Goal: Communication & Community: Answer question/provide support

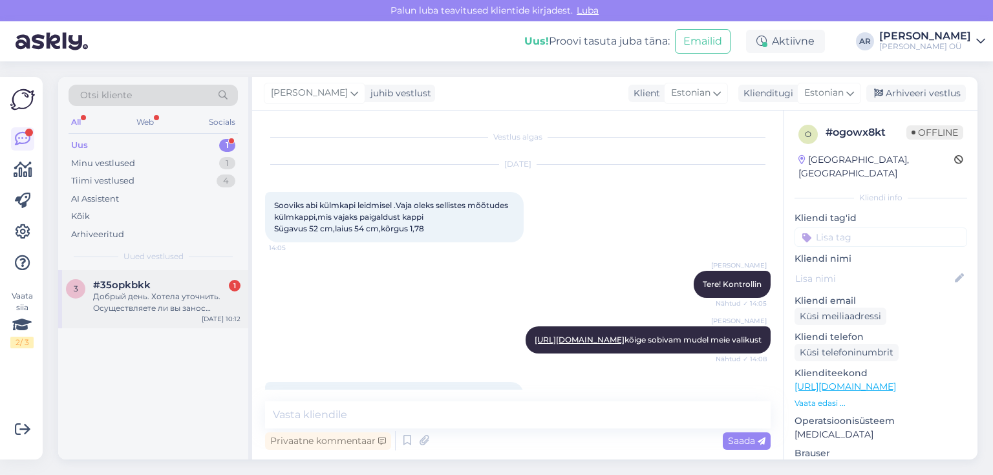
scroll to position [103, 0]
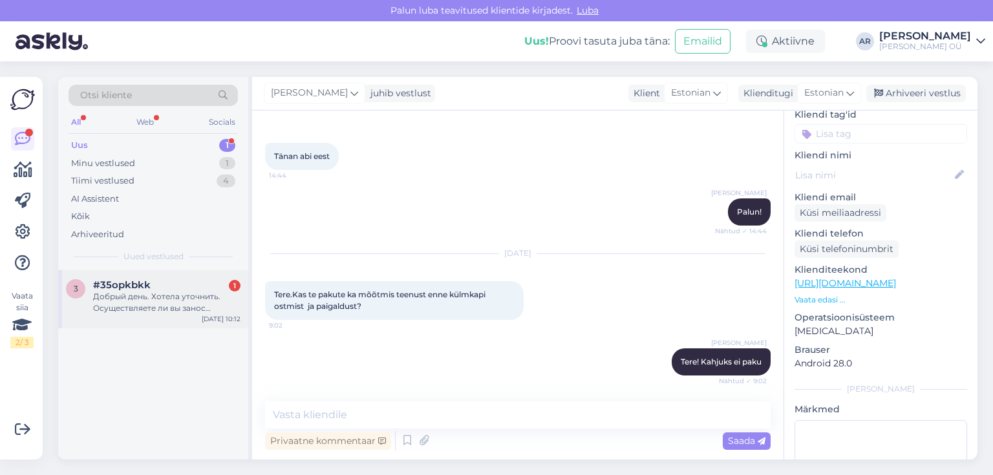
click at [142, 307] on div "Добрый день. Хотела уточнить. Осуществляете ли вы занос техники? Например стира…" at bounding box center [166, 302] width 147 height 23
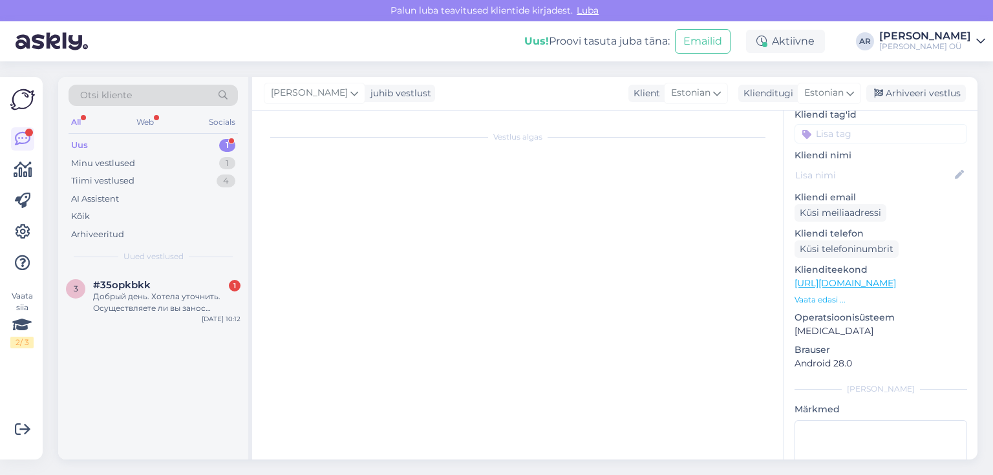
scroll to position [0, 0]
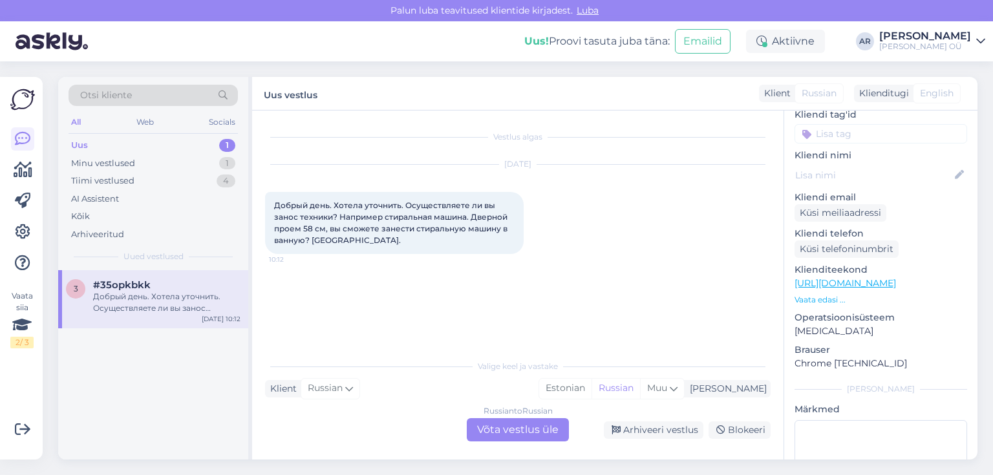
click at [496, 424] on div "Russian to Russian Võta vestlus üle" at bounding box center [518, 429] width 102 height 23
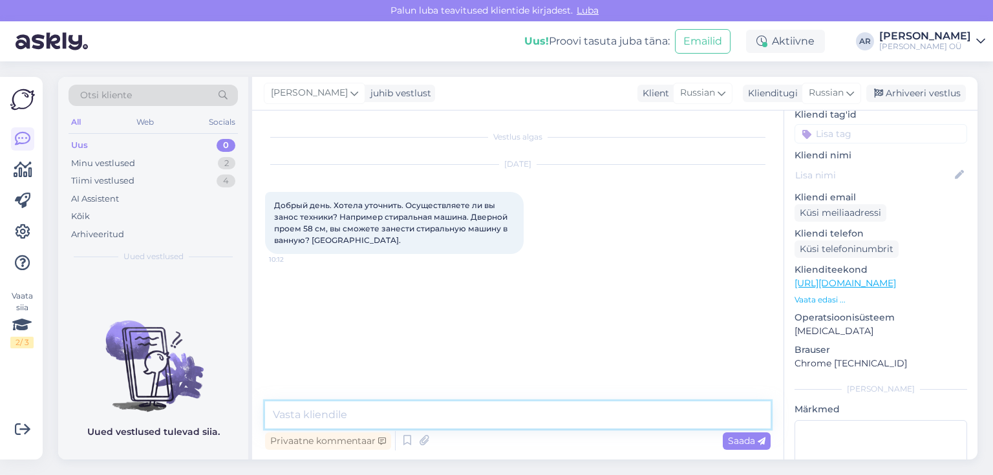
click at [420, 406] on textarea at bounding box center [518, 414] width 506 height 27
type textarea "х"
type textarea "з"
type textarea "Здравствуйте"
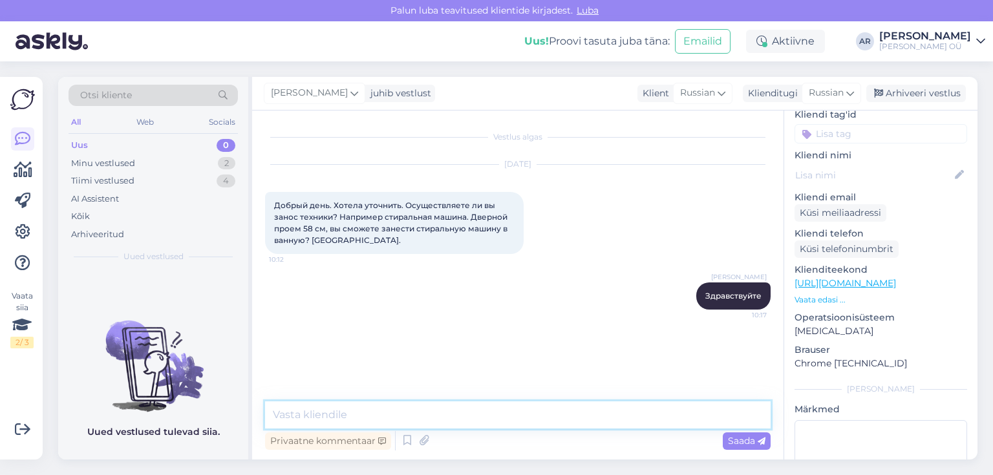
click at [406, 406] on textarea at bounding box center [518, 414] width 506 height 27
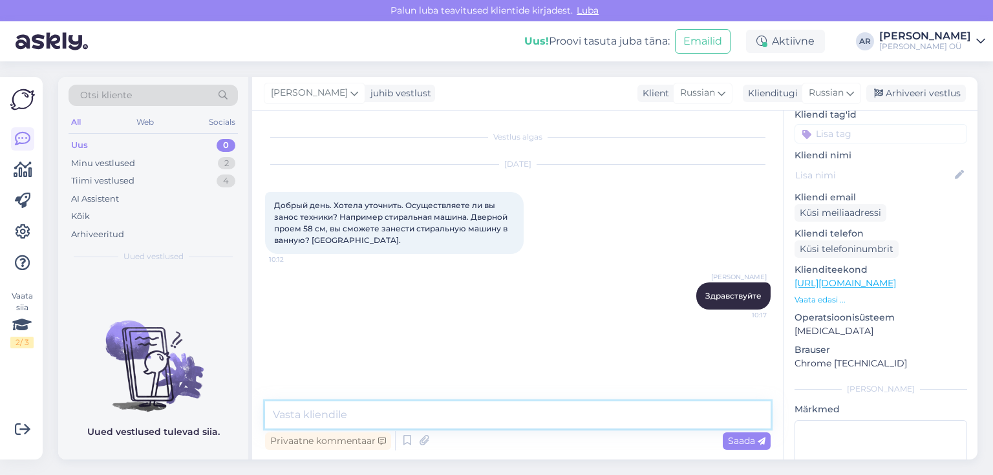
click at [406, 406] on textarea at bounding box center [518, 414] width 506 height 27
drag, startPoint x: 389, startPoint y: 401, endPoint x: 390, endPoint y: 411, distance: 9.8
click at [389, 403] on div "Vestlus algas [DATE] Добрый день. Хотела уточнить. Осуществляете ли вы занос те…" at bounding box center [517, 285] width 531 height 349
click at [385, 419] on textarea at bounding box center [518, 414] width 506 height 27
click at [358, 412] on textarea at bounding box center [518, 414] width 506 height 27
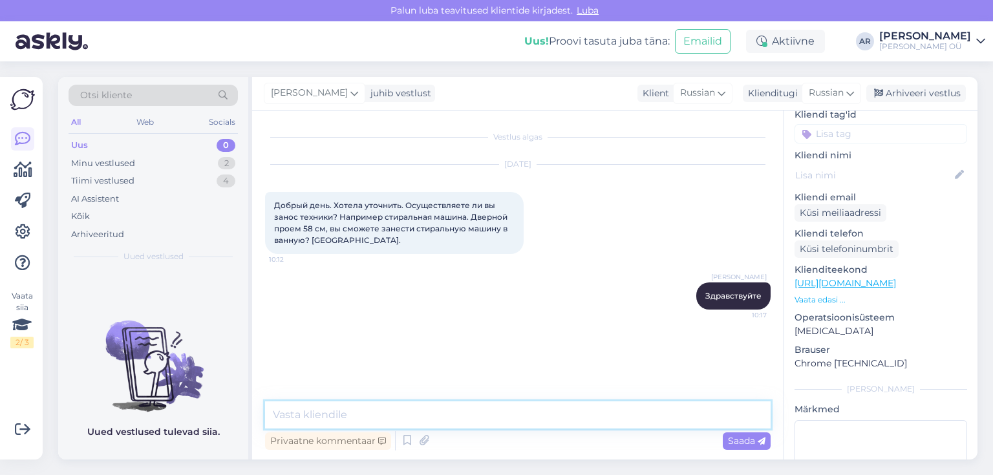
type textarea "З"
type textarea "Осуществляем занос техники если размер товара позволяет"
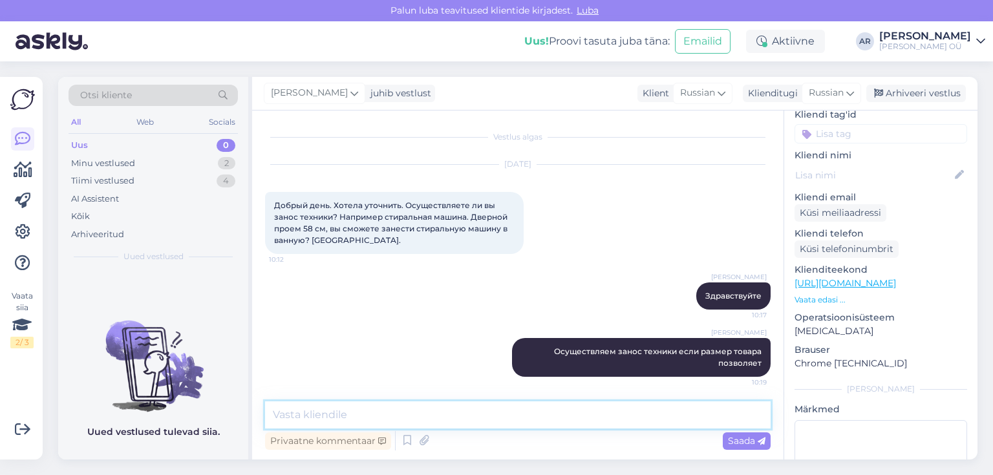
scroll to position [1, 0]
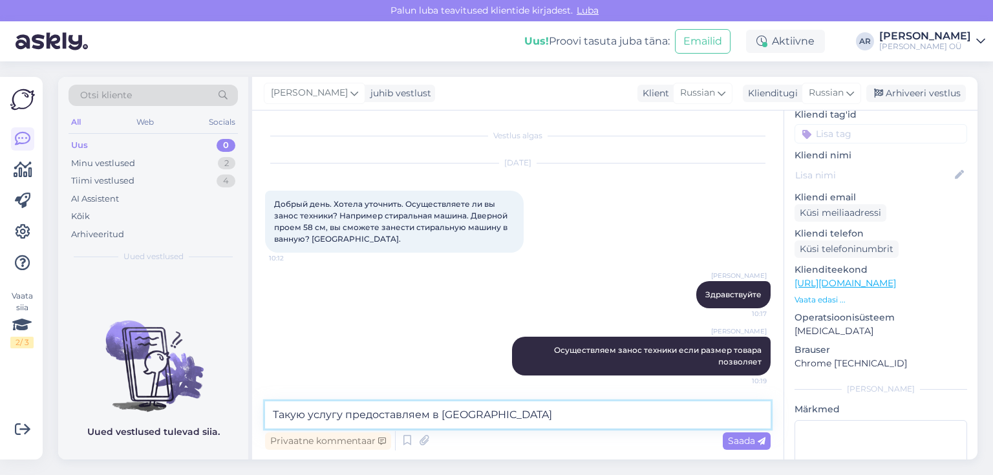
type textarea "Такую услугу предоставляем в [GEOGRAPHIC_DATA]"
